Goal: Transaction & Acquisition: Purchase product/service

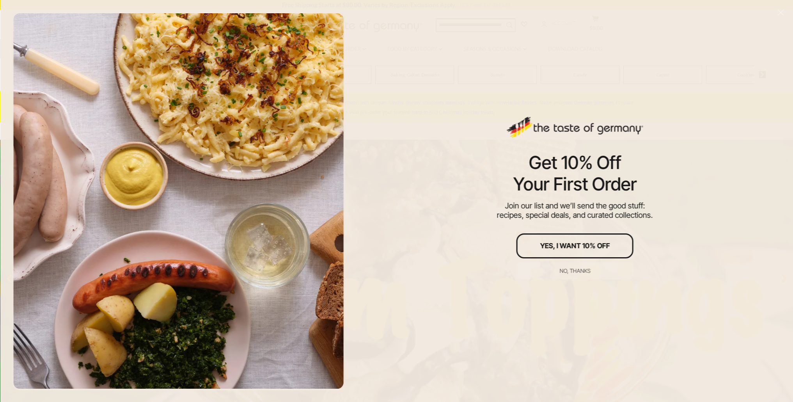
click at [362, 49] on div "Get 10% Off Your First Order Join our list and we’ll send the good stuff: recip…" at bounding box center [575, 201] width 436 height 402
click at [567, 238] on button "Yes, I Want 10% Off" at bounding box center [575, 245] width 117 height 25
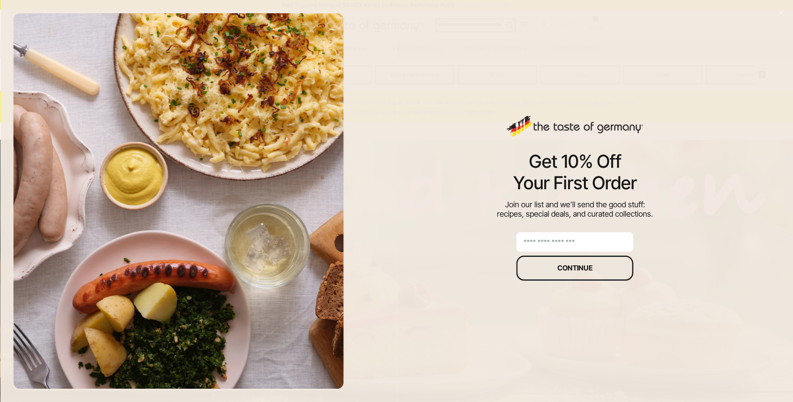
click at [568, 245] on input "email" at bounding box center [575, 242] width 117 height 20
type input "**********"
click at [566, 270] on div "Continue" at bounding box center [575, 268] width 35 height 7
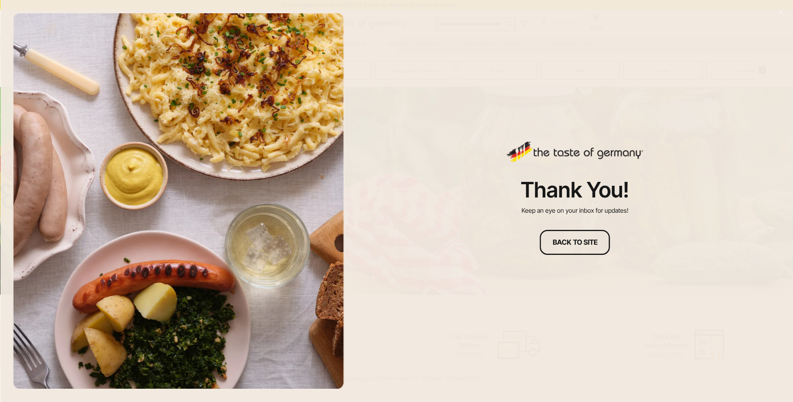
scroll to position [156, 0]
click at [576, 243] on div "Back to site" at bounding box center [575, 242] width 45 height 7
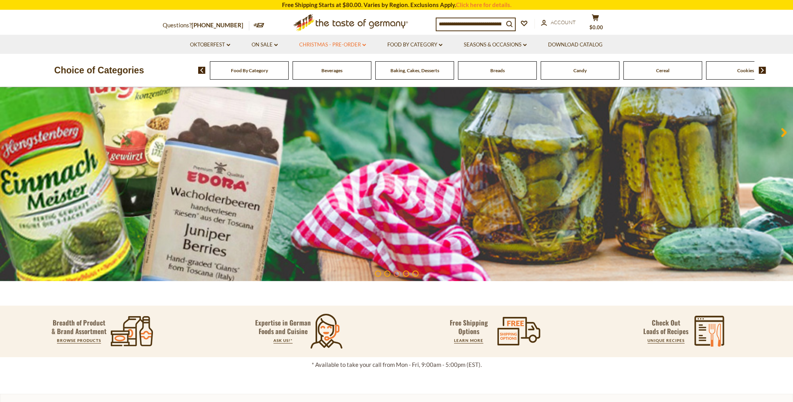
click at [366, 46] on icon "dropdown_arrow" at bounding box center [365, 45] width 4 height 3
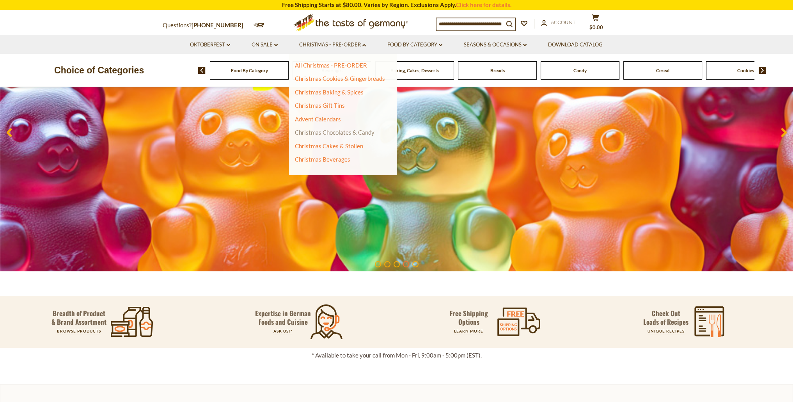
scroll to position [146, 0]
click at [329, 135] on link "Christmas Chocolates & Candy" at bounding box center [335, 132] width 80 height 7
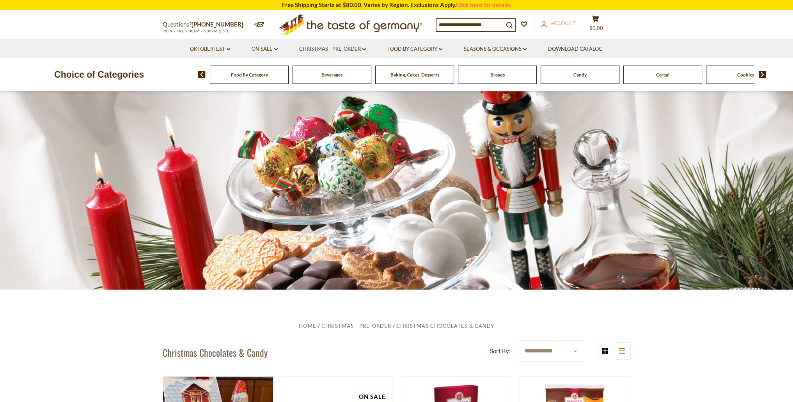
click at [565, 23] on span "Account" at bounding box center [563, 23] width 25 height 6
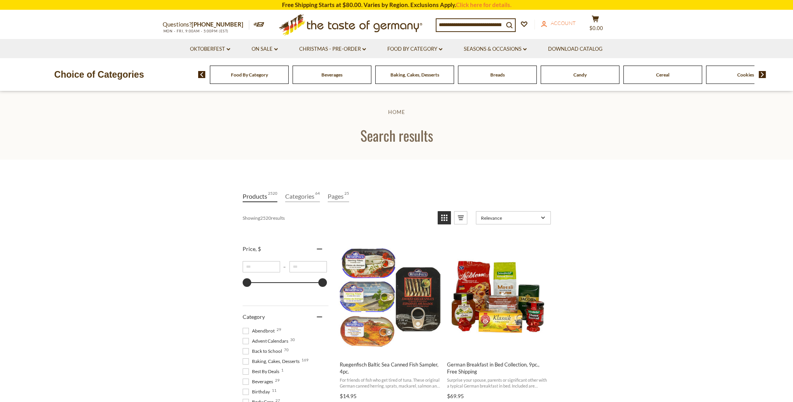
click at [570, 25] on span "Account" at bounding box center [563, 23] width 25 height 6
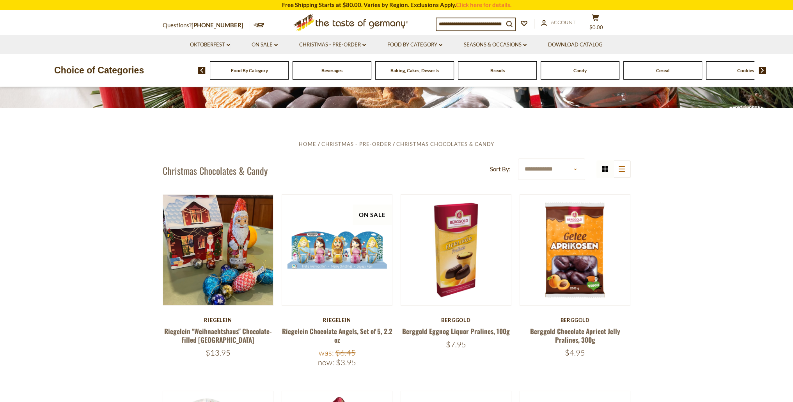
scroll to position [195, 0]
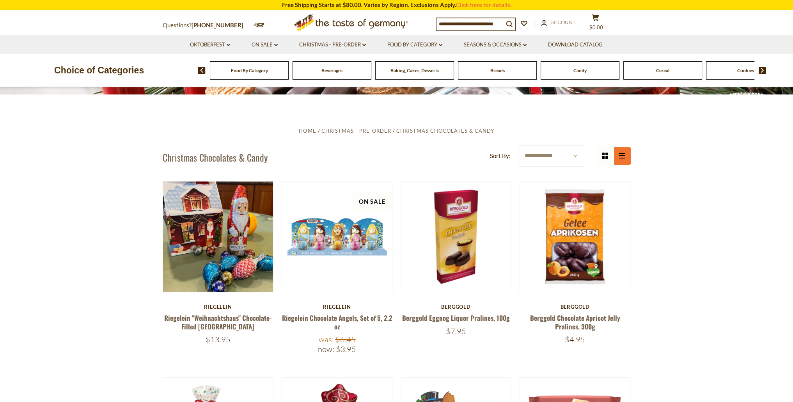
click at [620, 159] on button "list icon" at bounding box center [622, 156] width 18 height 18
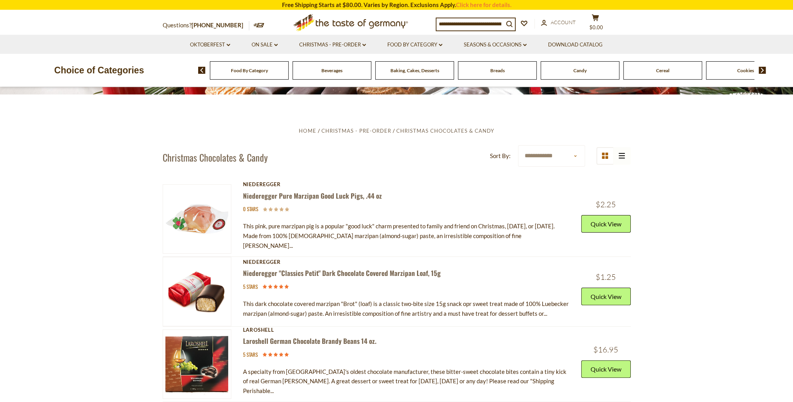
click at [621, 158] on div "grid icon list icon" at bounding box center [614, 156] width 34 height 18
click at [604, 153] on icon at bounding box center [605, 156] width 6 height 6
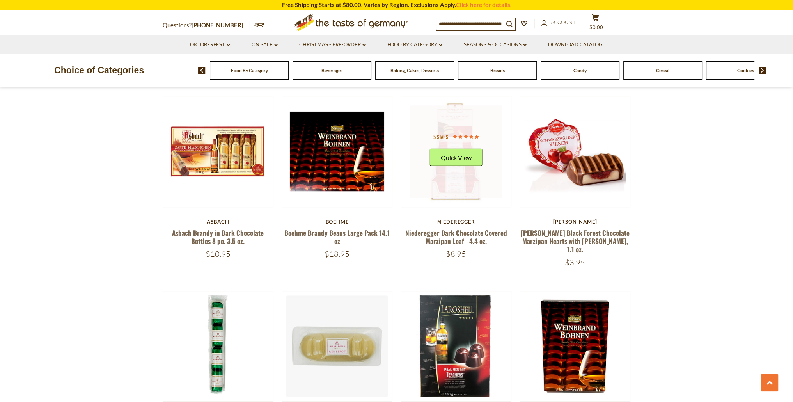
scroll to position [468, 0]
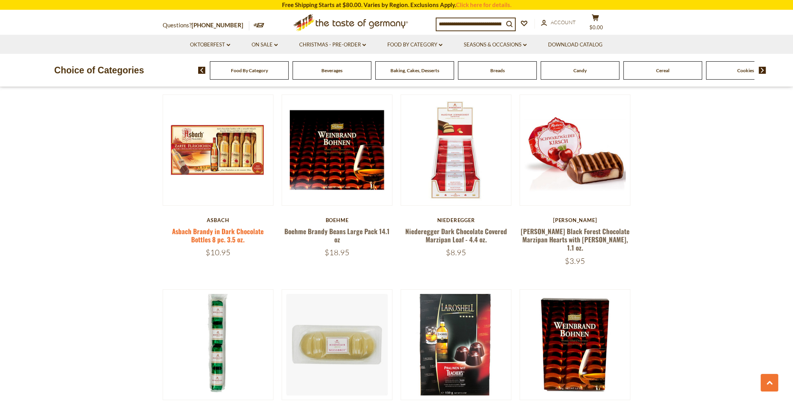
click at [219, 233] on link "Asbach Brandy in Dark Chocolate Bottles 8 pc. 3.5 oz." at bounding box center [218, 235] width 92 height 18
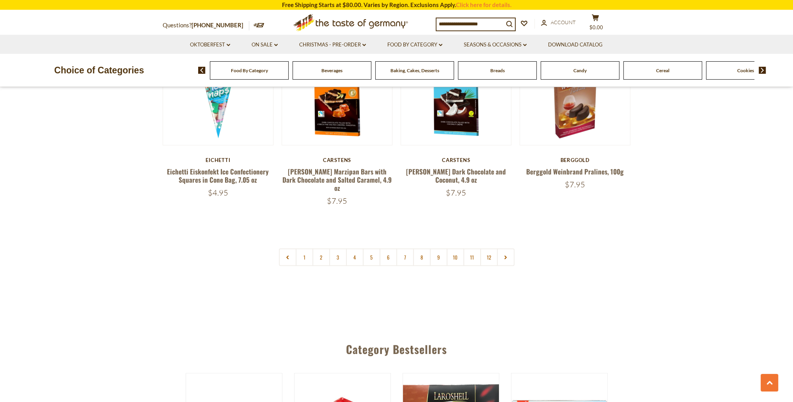
scroll to position [1882, 0]
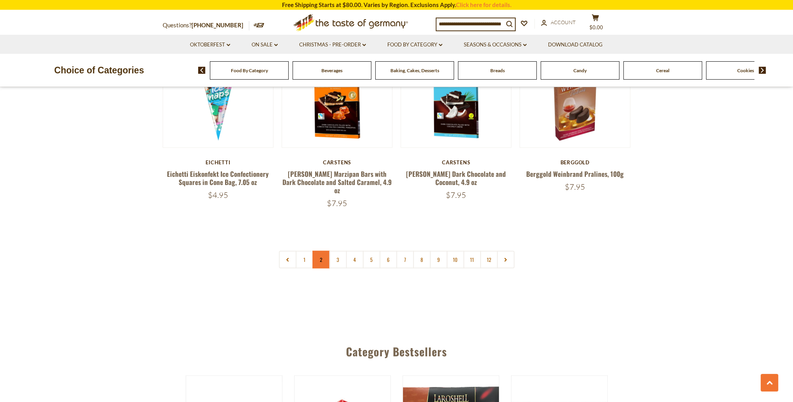
click at [316, 251] on link "2" at bounding box center [322, 260] width 18 height 18
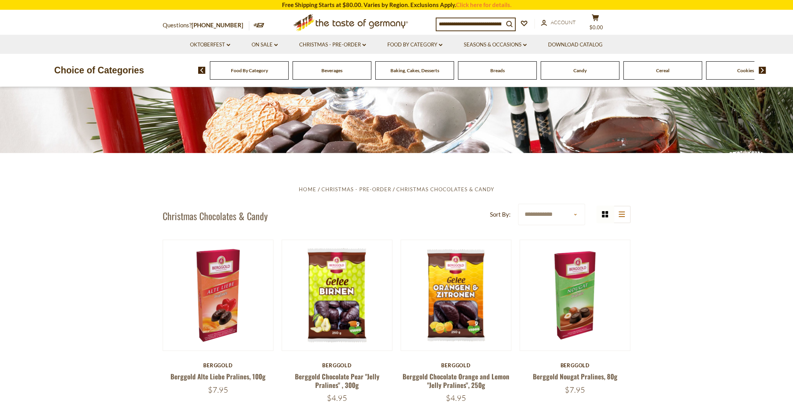
scroll to position [0, 0]
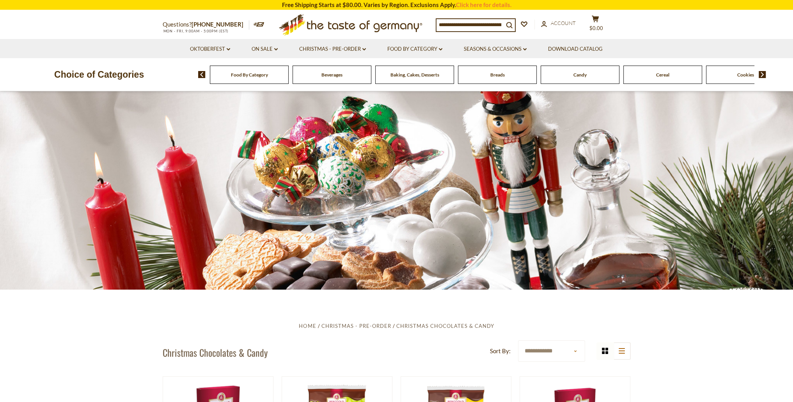
click at [476, 22] on input at bounding box center [470, 24] width 67 height 11
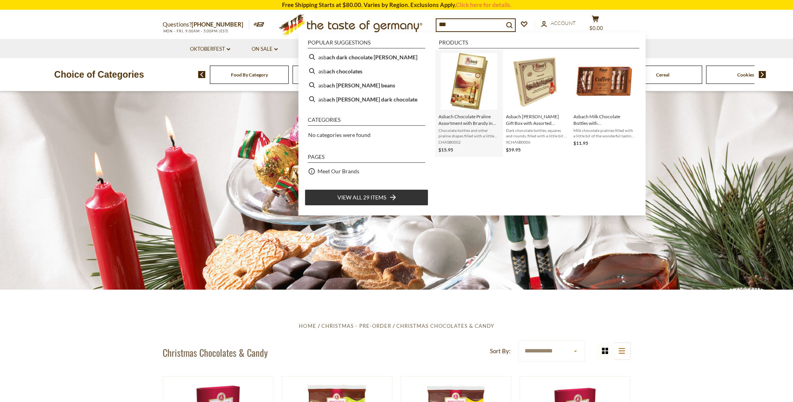
type input "***"
click at [445, 121] on span "Asbach Chocolate Praline Assortment with Brandy in Gift Box 4.4 oz" at bounding box center [469, 119] width 61 height 13
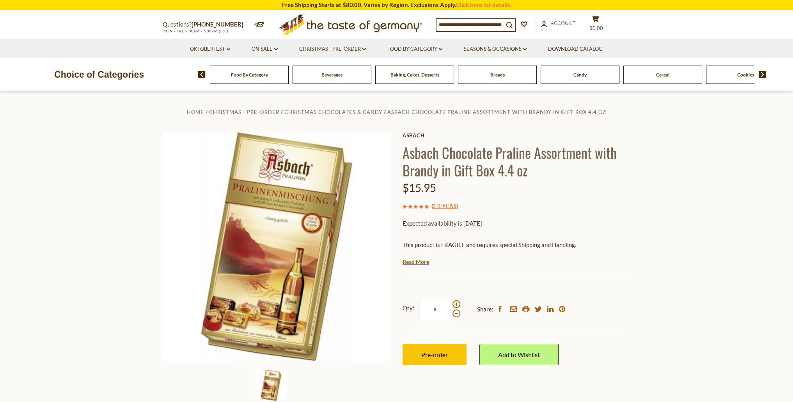
click at [442, 26] on input at bounding box center [470, 24] width 67 height 11
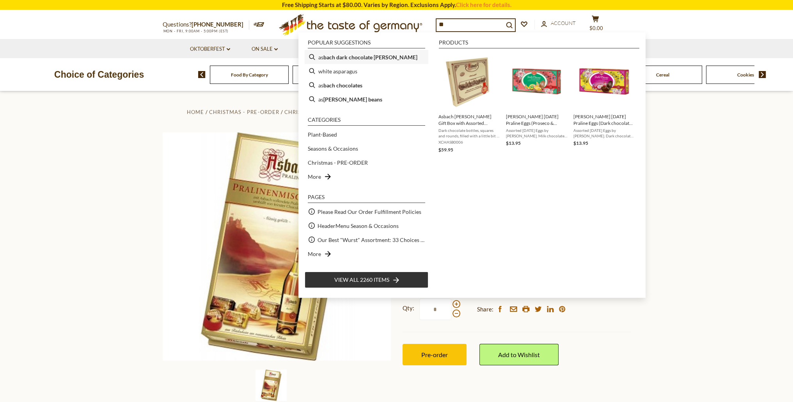
click at [371, 57] on b "bach dark chocolate brandy" at bounding box center [370, 57] width 94 height 9
type input "**********"
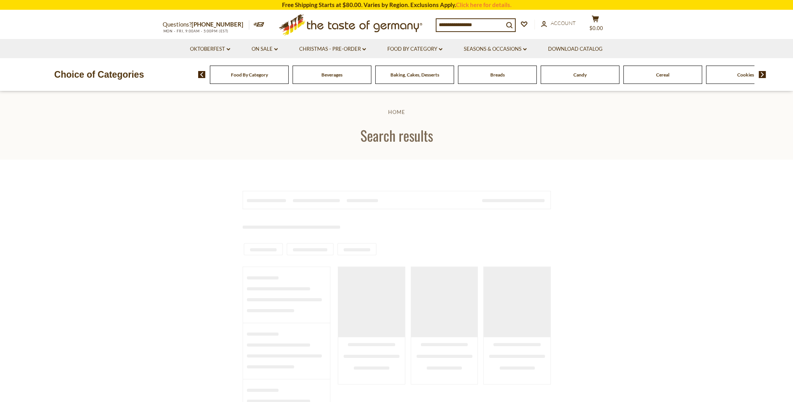
type input "**********"
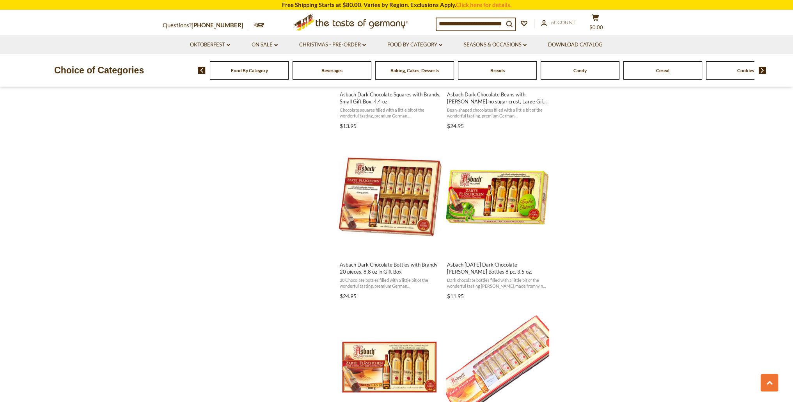
scroll to position [624, 0]
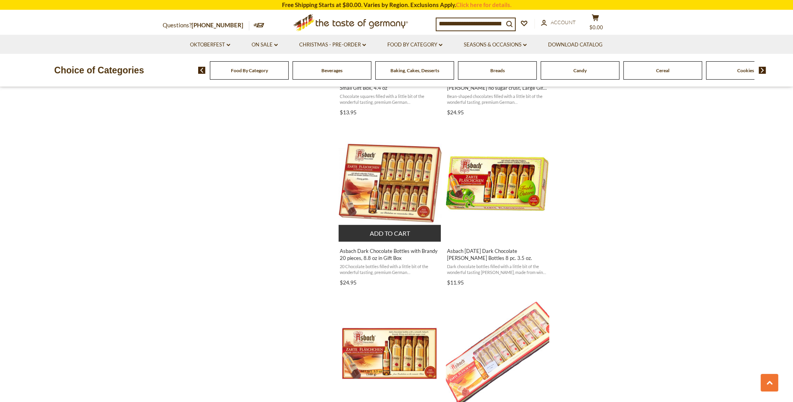
click at [360, 251] on span "Asbach Dark Chocolate Bottles with Brandy 20 pieces, 8.8 oz in Gift Box" at bounding box center [390, 254] width 101 height 14
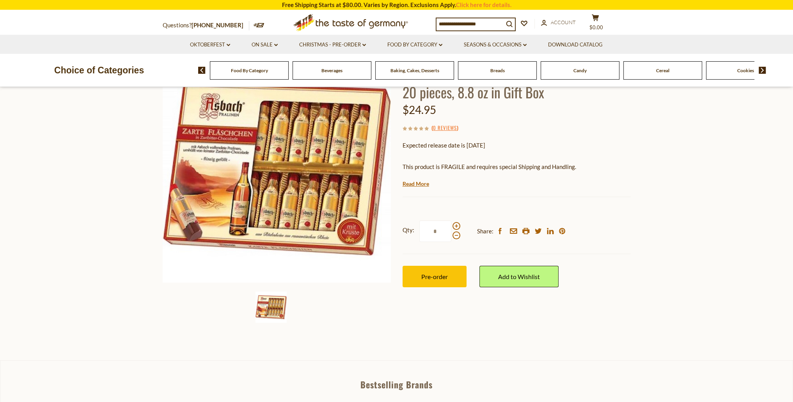
scroll to position [39, 0]
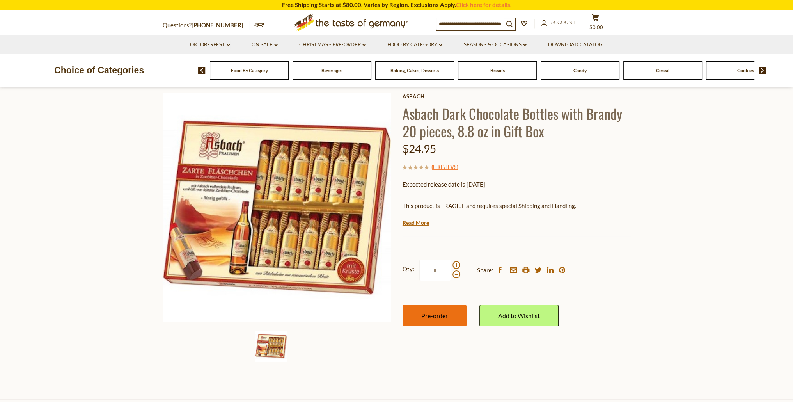
click at [430, 316] on span "Pre-order" at bounding box center [434, 315] width 27 height 7
click at [599, 28] on span "$29.95" at bounding box center [596, 27] width 17 height 6
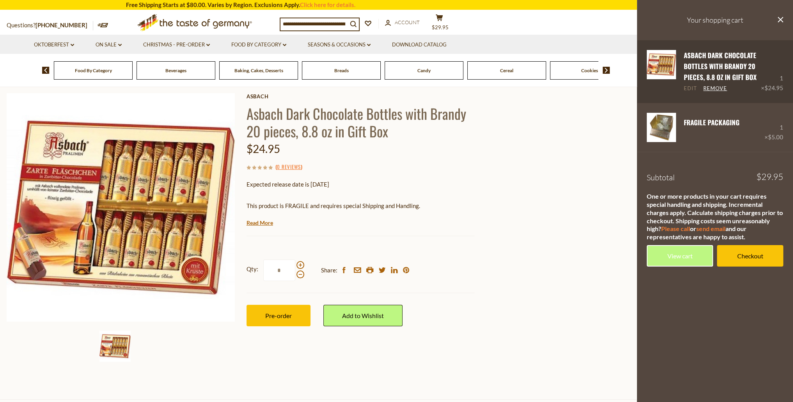
click at [693, 86] on link "Edit" at bounding box center [690, 88] width 13 height 7
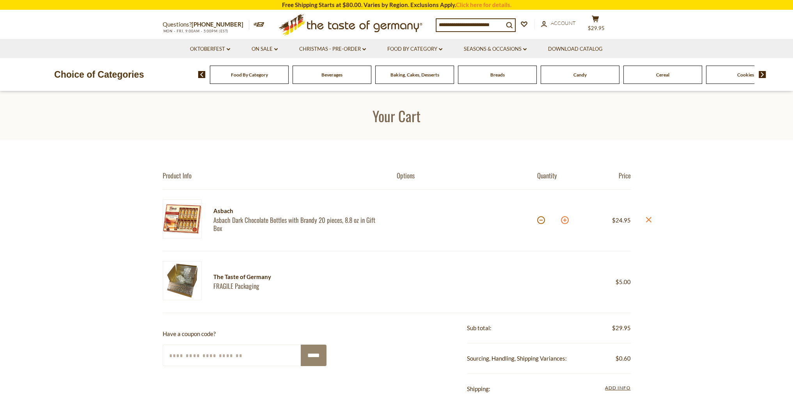
click at [566, 222] on button at bounding box center [565, 220] width 8 height 8
type input "*"
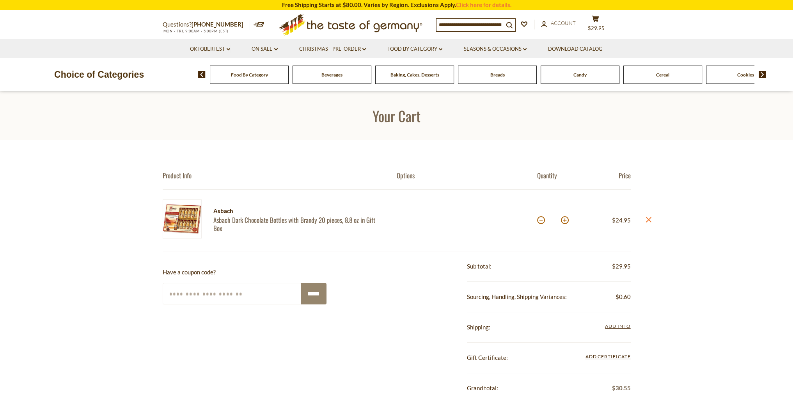
click at [566, 222] on button at bounding box center [565, 220] width 8 height 8
type input "*"
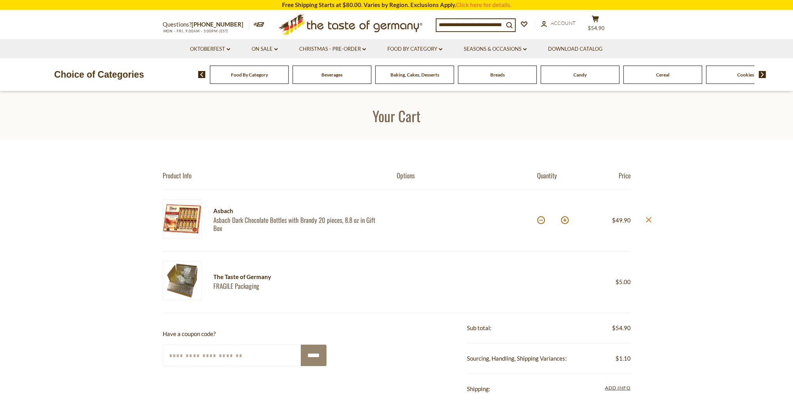
click at [563, 221] on button at bounding box center [565, 220] width 8 height 8
type input "*"
click at [563, 221] on button at bounding box center [565, 220] width 8 height 8
type input "*"
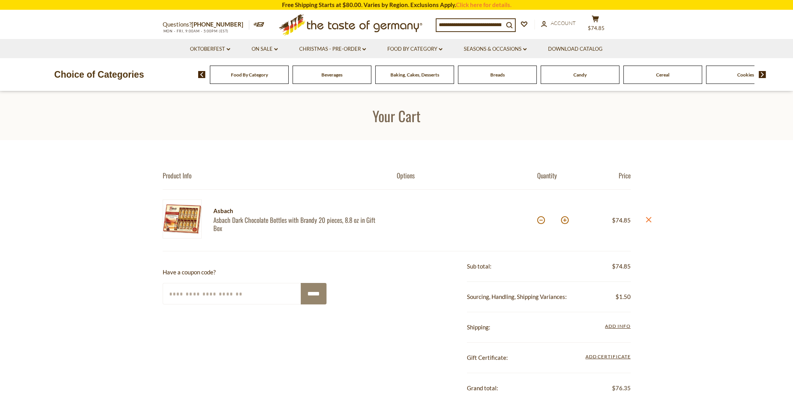
click at [565, 221] on button at bounding box center [565, 220] width 8 height 8
type input "*"
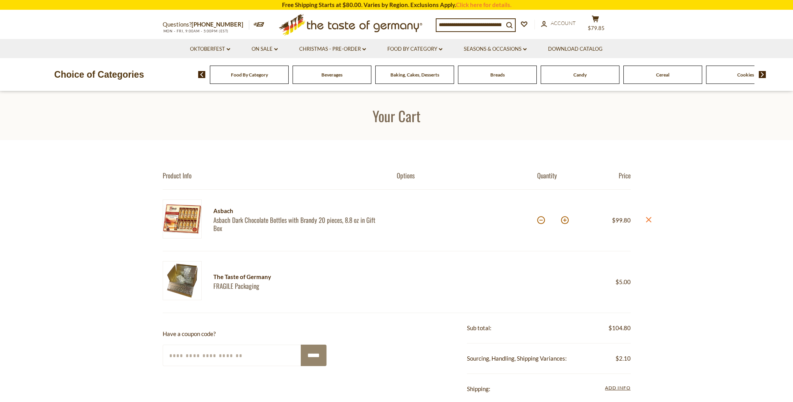
click at [565, 221] on button at bounding box center [565, 220] width 8 height 8
type input "*"
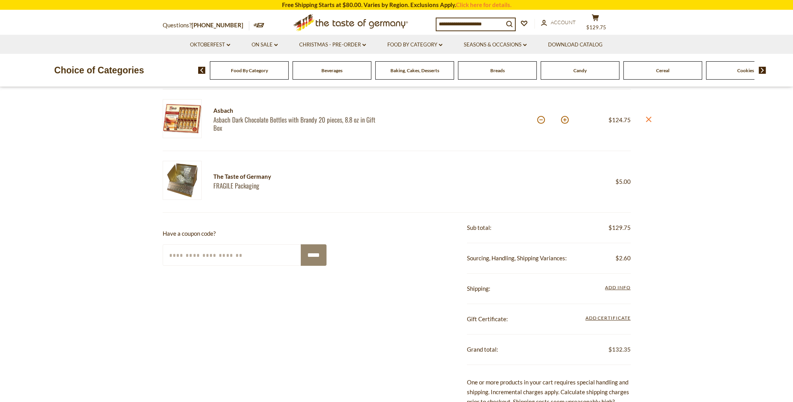
scroll to position [156, 0]
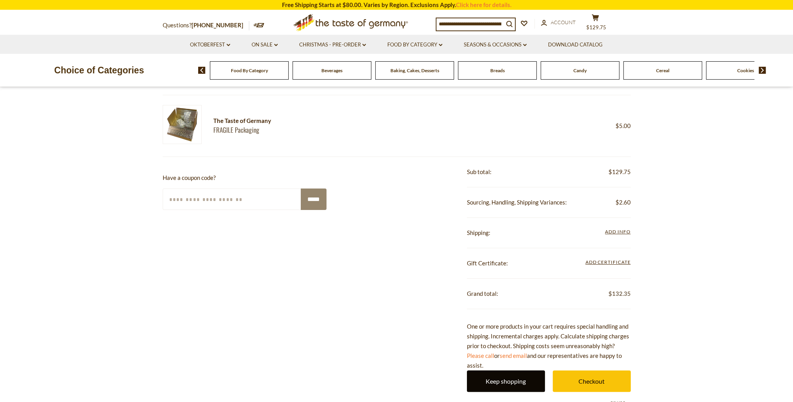
click at [506, 380] on link "Keep shopping" at bounding box center [506, 380] width 78 height 21
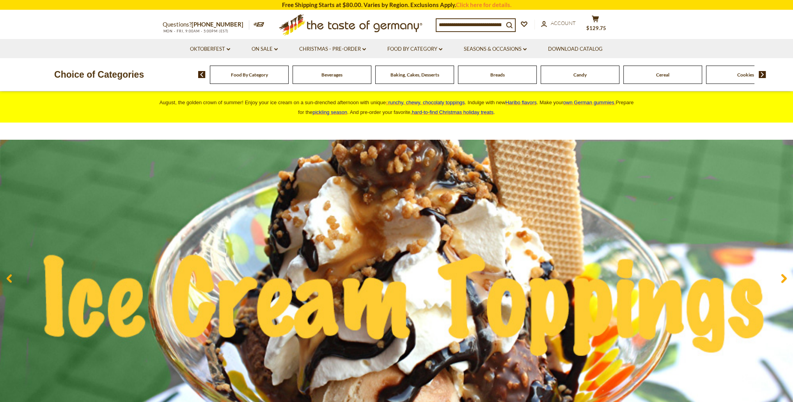
click at [473, 25] on input at bounding box center [470, 24] width 67 height 11
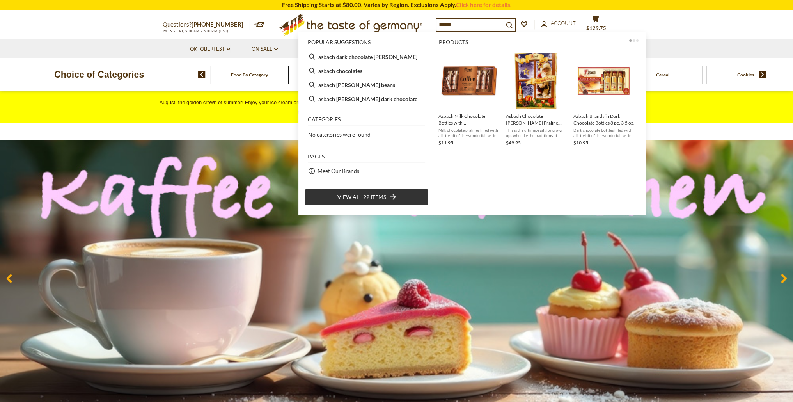
type input "******"
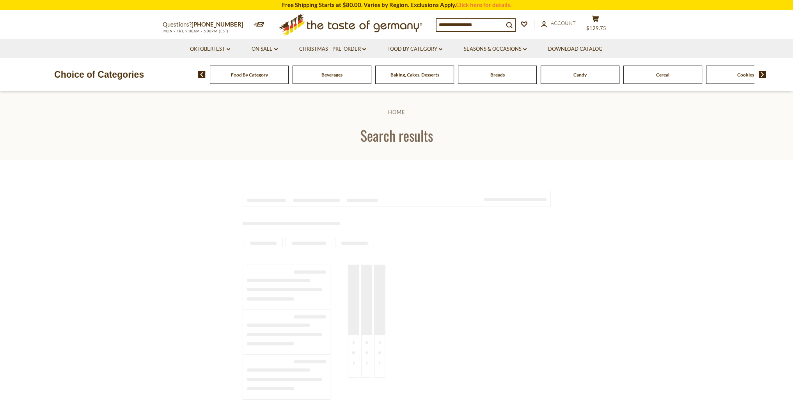
type input "******"
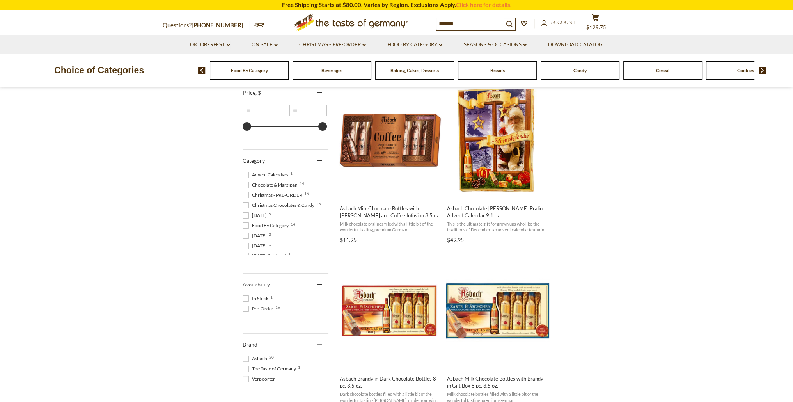
scroll to position [234, 0]
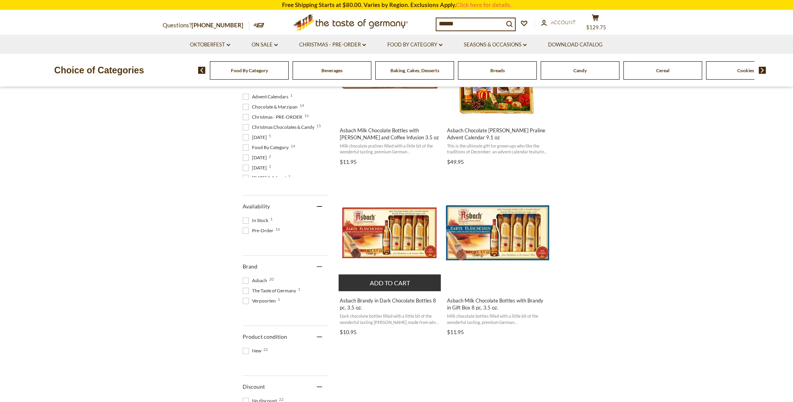
click at [393, 299] on span "Asbach Brandy in Dark Chocolate Bottles 8 pc. 3.5 oz." at bounding box center [390, 304] width 101 height 14
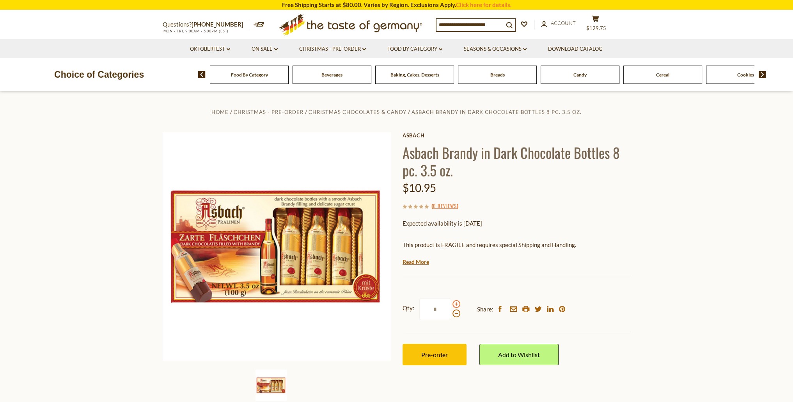
click at [457, 304] on span at bounding box center [457, 304] width 8 height 8
click at [451, 304] on input "*" at bounding box center [435, 309] width 32 height 21
click at [457, 304] on span at bounding box center [457, 304] width 8 height 8
click at [451, 304] on input "*" at bounding box center [435, 309] width 32 height 21
click at [457, 304] on span at bounding box center [457, 304] width 8 height 8
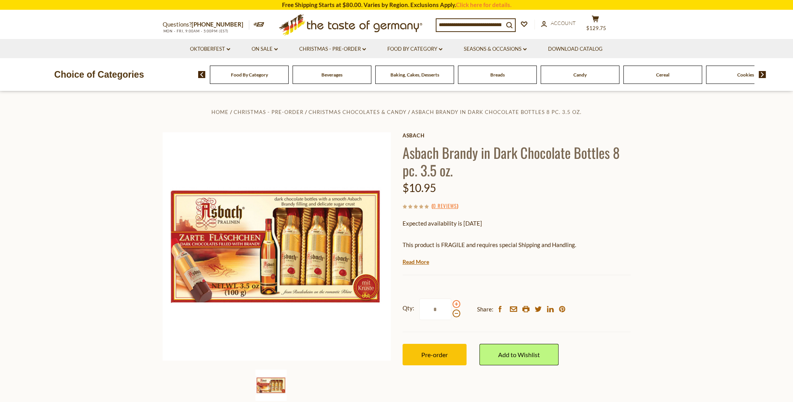
click at [451, 304] on input "*" at bounding box center [435, 309] width 32 height 21
click at [455, 314] on span at bounding box center [457, 313] width 8 height 8
click at [451, 314] on input "*" at bounding box center [435, 309] width 32 height 21
type input "*"
click at [434, 356] on span "Pre-order" at bounding box center [434, 354] width 27 height 7
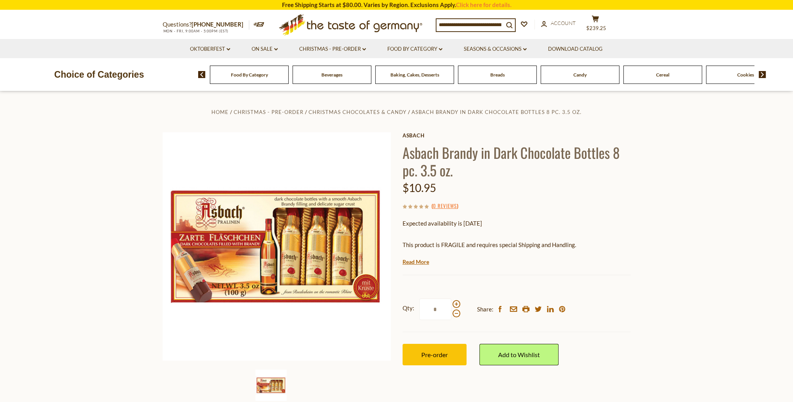
click at [453, 25] on input at bounding box center [470, 24] width 67 height 11
click at [563, 23] on span "Account" at bounding box center [563, 23] width 25 height 6
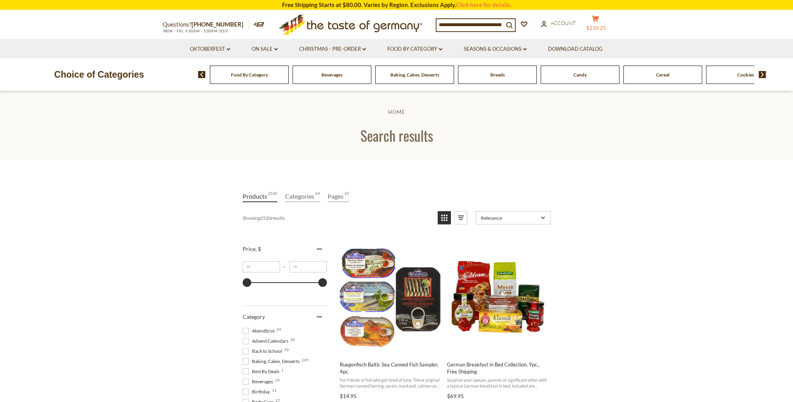
click at [602, 25] on button "cart $239.25" at bounding box center [595, 25] width 23 height 20
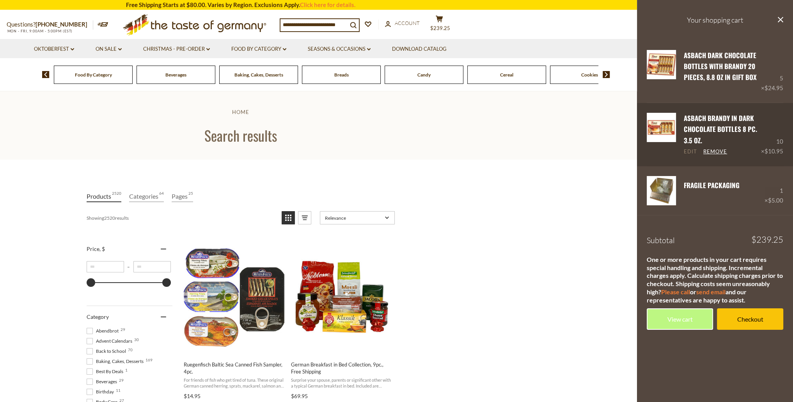
click at [689, 151] on link "Edit" at bounding box center [690, 151] width 13 height 7
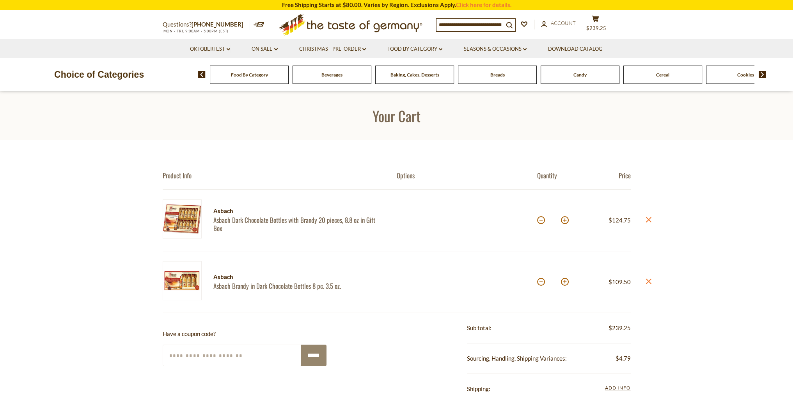
click at [536, 283] on div at bounding box center [467, 282] width 140 height 42
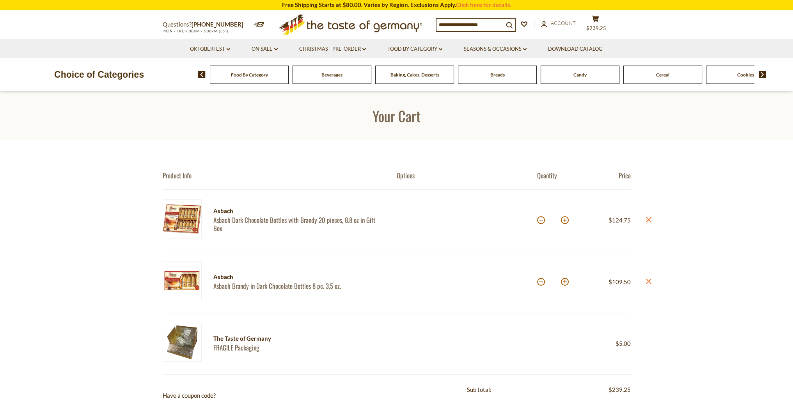
click at [539, 284] on button at bounding box center [541, 282] width 8 height 8
type input "*"
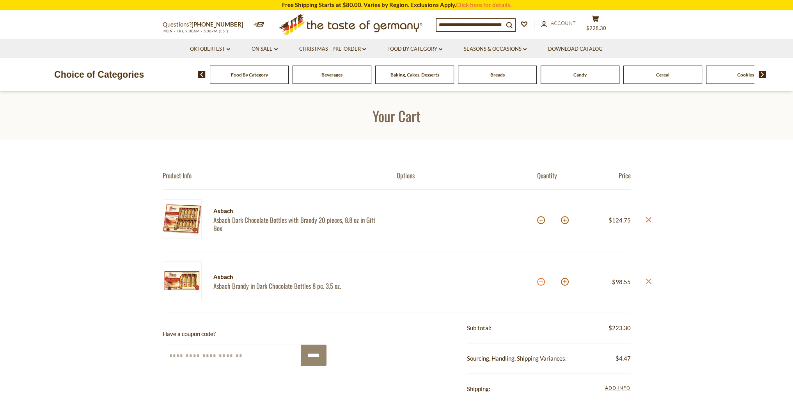
click at [540, 282] on button at bounding box center [541, 282] width 8 height 8
type input "*"
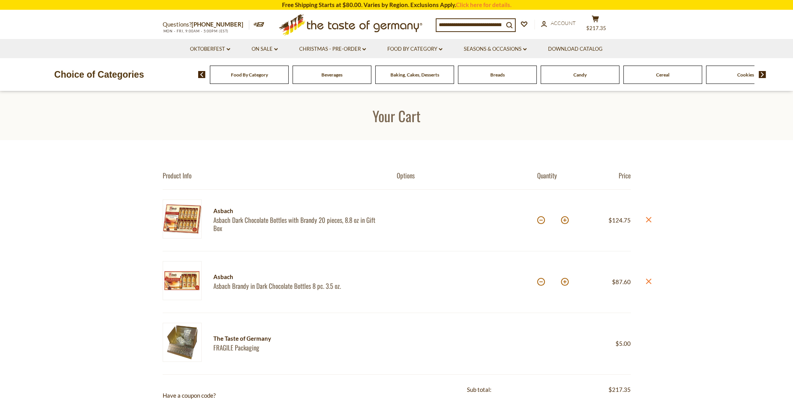
click at [543, 283] on button at bounding box center [541, 282] width 8 height 8
type input "*"
click at [542, 282] on button at bounding box center [541, 282] width 8 height 8
type input "*"
click at [542, 282] on button at bounding box center [541, 282] width 8 height 8
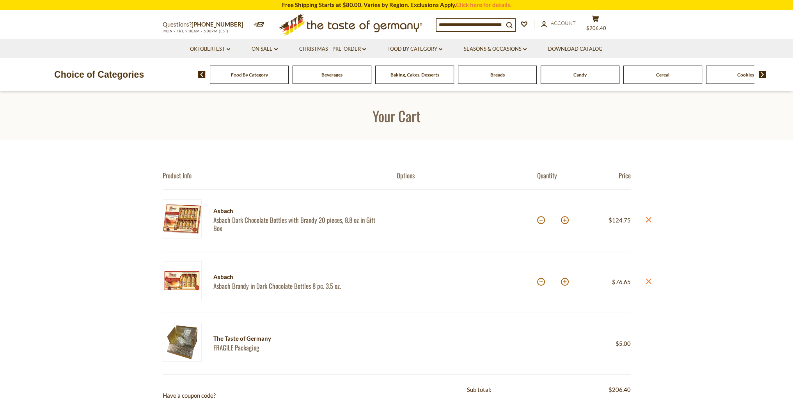
type input "*"
click at [542, 282] on button at bounding box center [541, 282] width 8 height 8
type input "*"
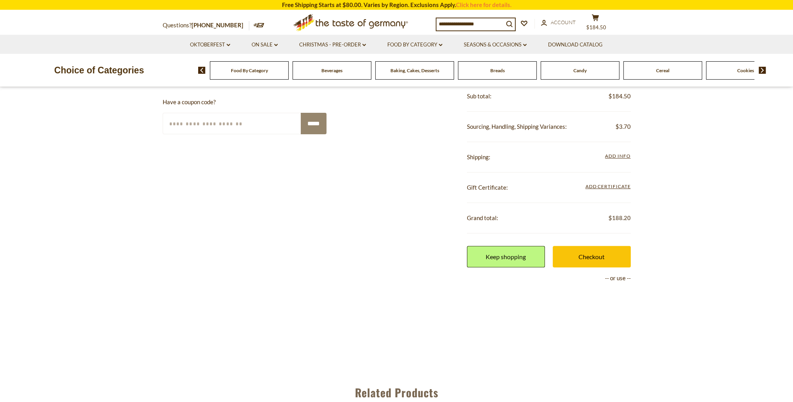
scroll to position [312, 0]
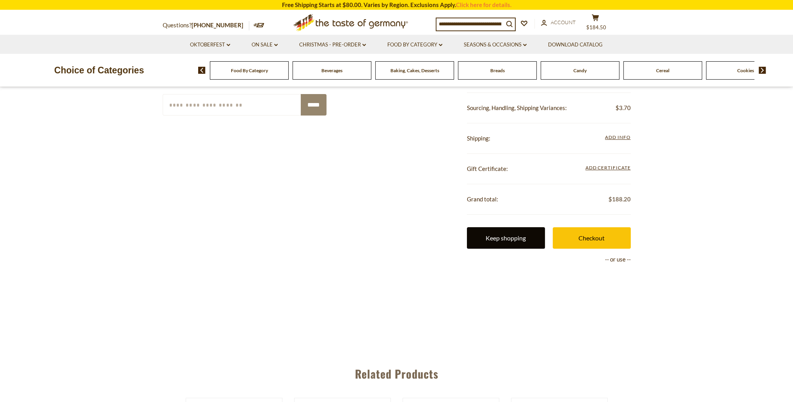
click at [501, 236] on link "Keep shopping" at bounding box center [506, 237] width 78 height 21
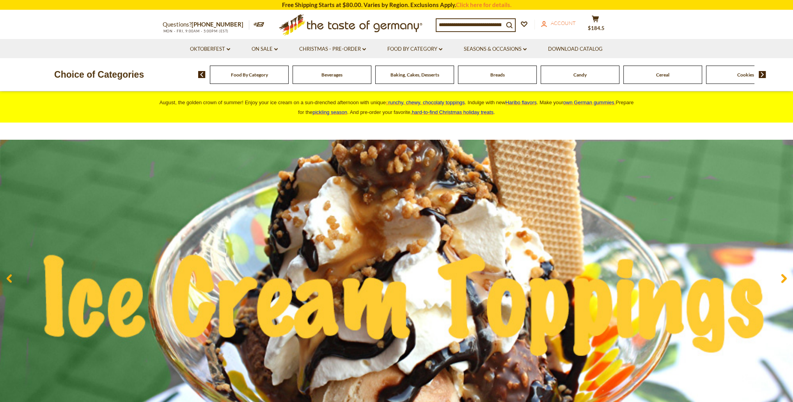
click at [559, 23] on span "Account" at bounding box center [563, 23] width 25 height 6
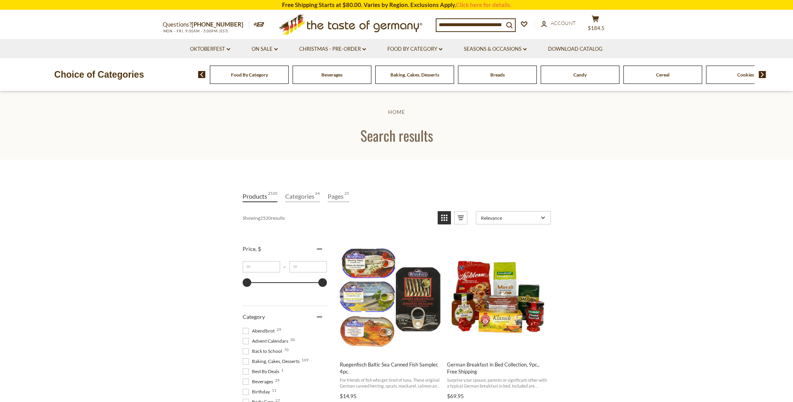
click at [764, 75] on img at bounding box center [762, 74] width 7 height 7
click at [334, 77] on span "Cookies" at bounding box center [332, 75] width 17 height 6
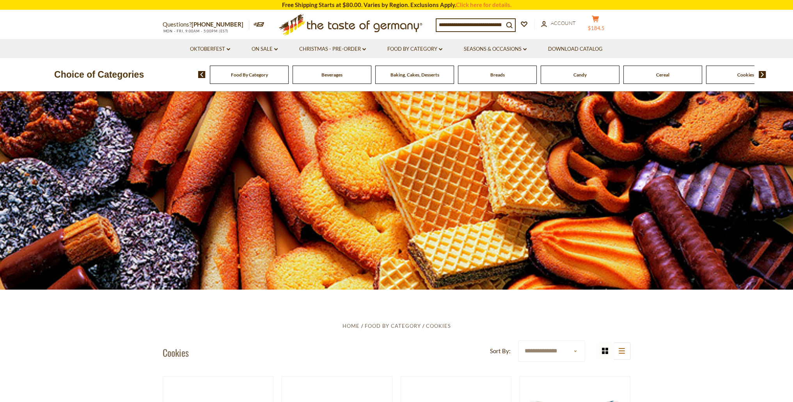
click at [603, 24] on button "cart $184.5" at bounding box center [595, 25] width 23 height 20
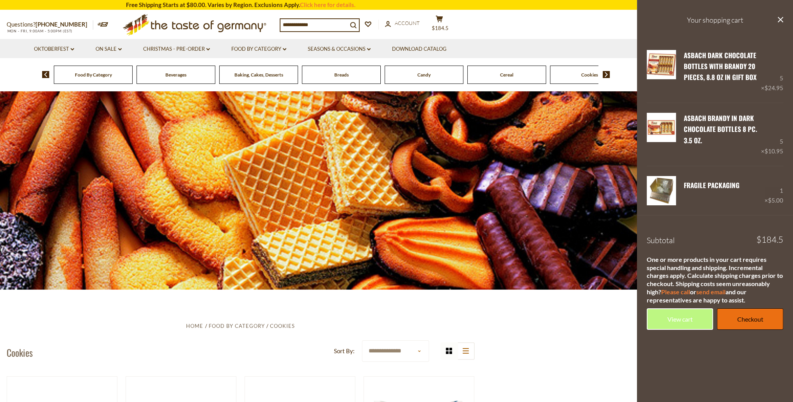
click at [746, 318] on link "Checkout" at bounding box center [750, 318] width 66 height 21
